Goal: Navigation & Orientation: Find specific page/section

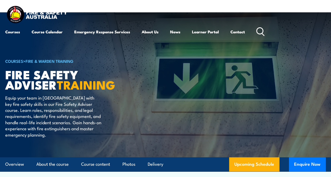
click at [23, 15] on img at bounding box center [36, 15] width 63 height 21
click at [13, 13] on img at bounding box center [36, 15] width 63 height 21
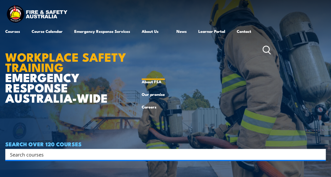
click at [148, 30] on link "About Us" at bounding box center [153, 50] width 23 height 51
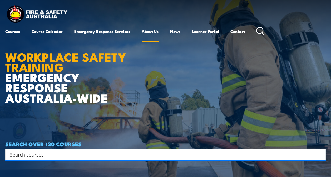
click at [148, 30] on link "About Us" at bounding box center [150, 31] width 17 height 13
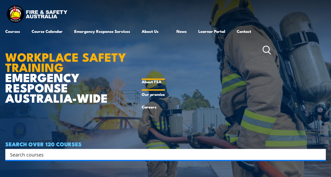
click at [148, 80] on link "About FSA" at bounding box center [153, 82] width 23 height 13
